Goal: Register for event/course

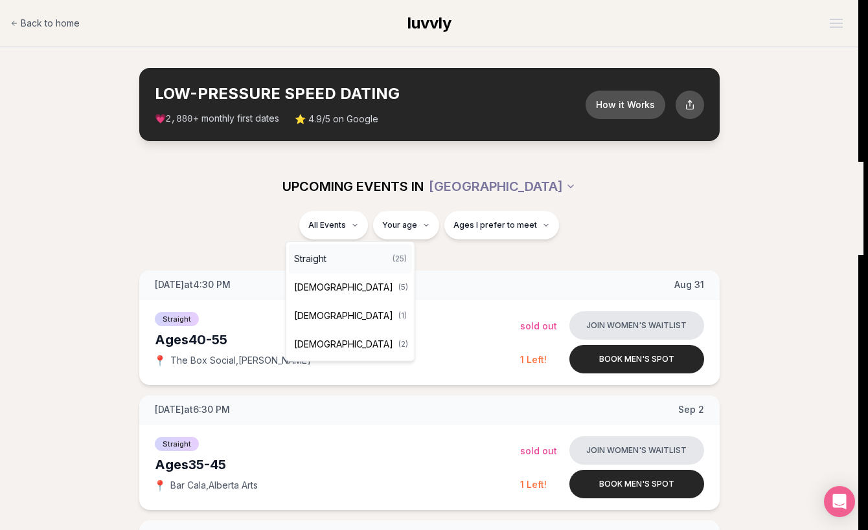
click at [329, 261] on div "Straight ( 25 )" at bounding box center [350, 259] width 123 height 28
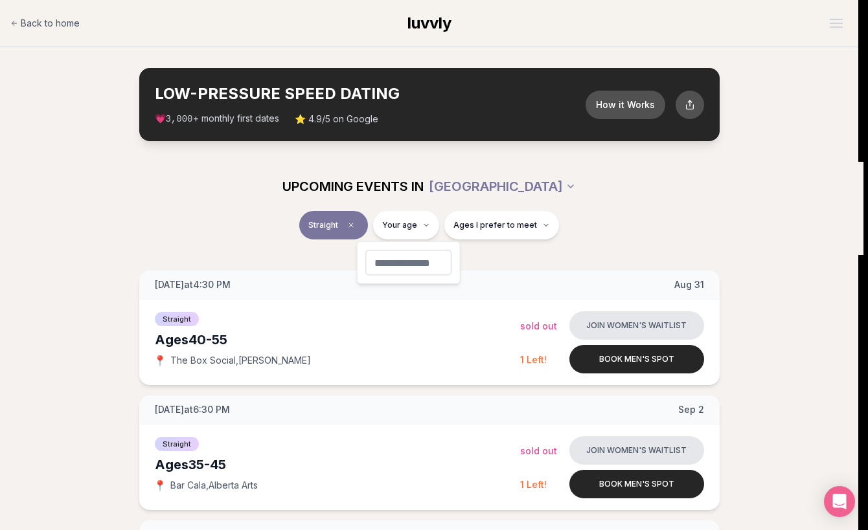
type input "**"
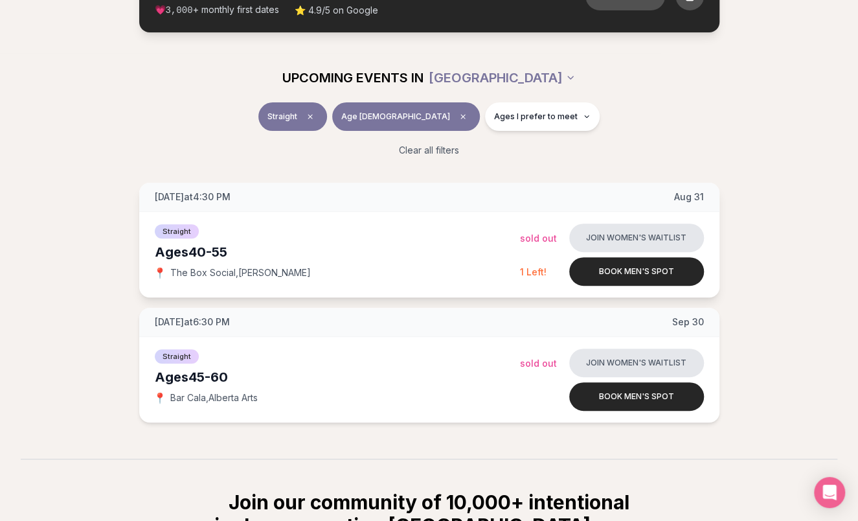
scroll to position [130, 0]
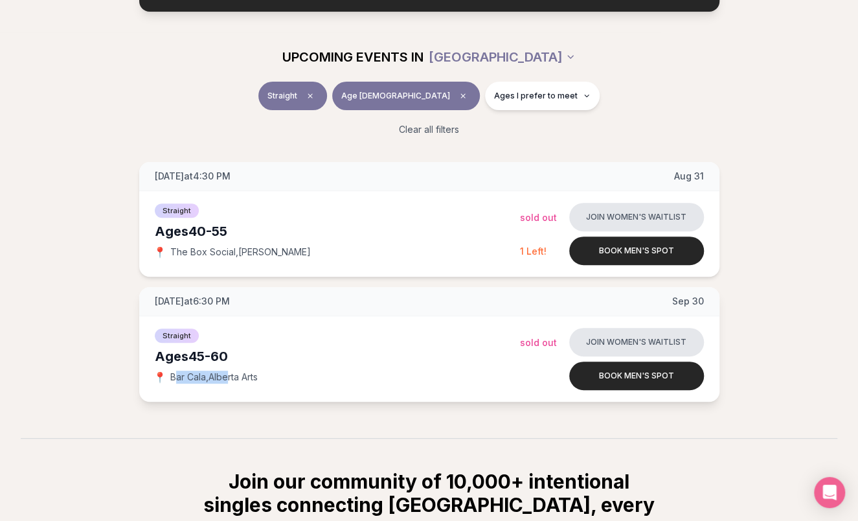
drag, startPoint x: 175, startPoint y: 377, endPoint x: 229, endPoint y: 380, distance: 54.5
click at [229, 380] on span "Bar Cala , [GEOGRAPHIC_DATA] Arts" at bounding box center [213, 376] width 87 height 13
drag, startPoint x: 172, startPoint y: 374, endPoint x: 264, endPoint y: 375, distance: 92.0
click at [264, 375] on div "📍 Bar Cala , [GEOGRAPHIC_DATA] Arts" at bounding box center [337, 376] width 365 height 13
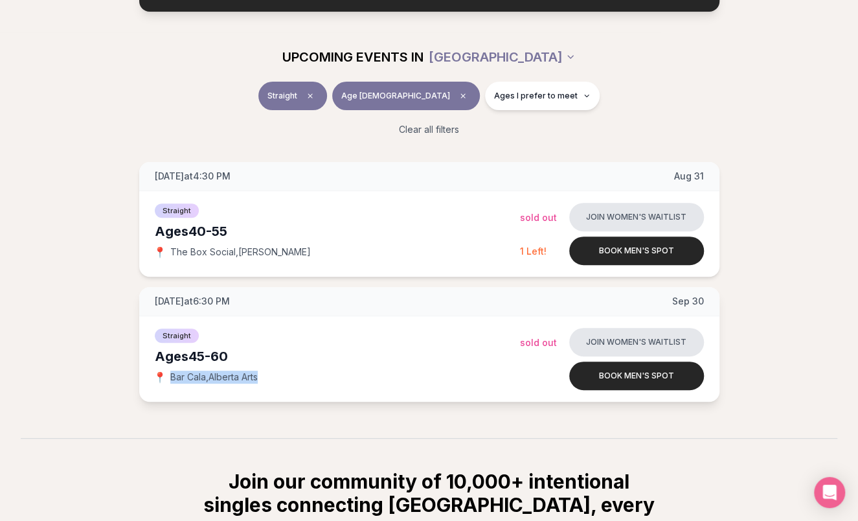
copy span "Bar Cala , [GEOGRAPHIC_DATA] Arts"
